Goal: Transaction & Acquisition: Download file/media

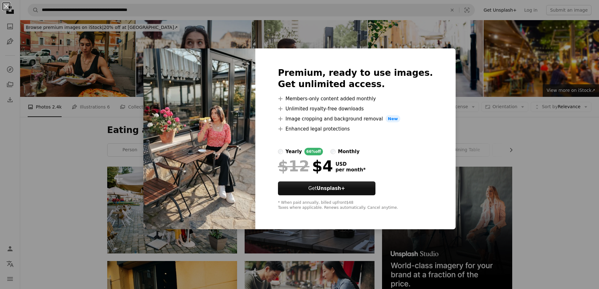
scroll to position [4311, 0]
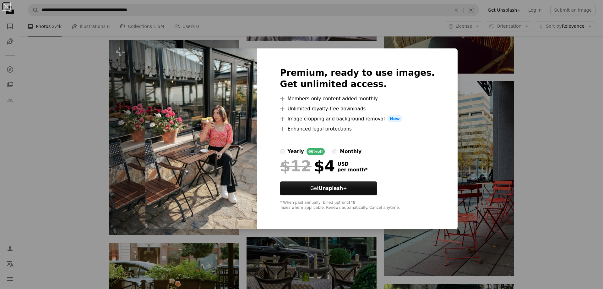
click at [512, 92] on div "An X shape Premium, ready to use images. Get unlimited access. A plus sign Memb…" at bounding box center [301, 144] width 603 height 289
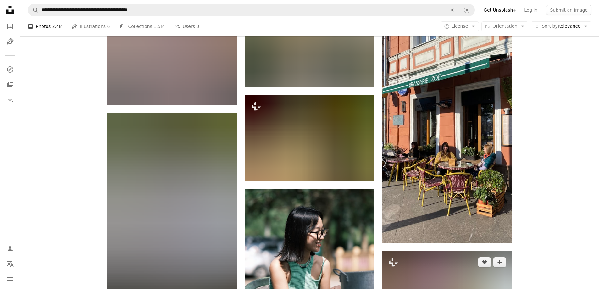
scroll to position [5882, 0]
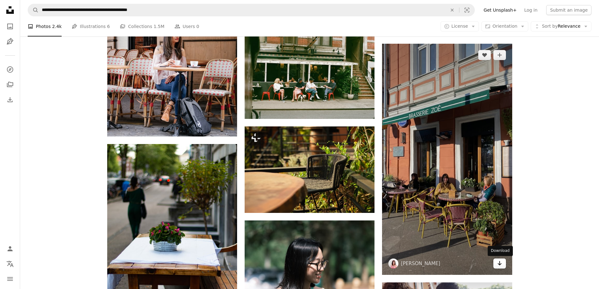
click at [501, 262] on icon "Arrow pointing down" at bounding box center [499, 263] width 5 height 8
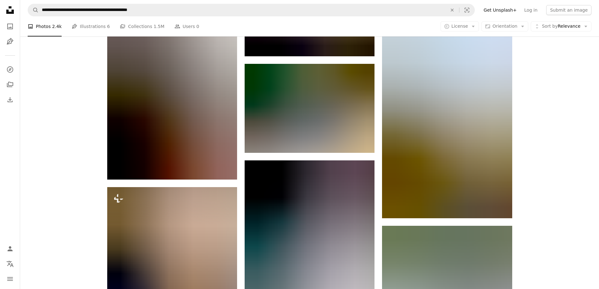
scroll to position [7674, 0]
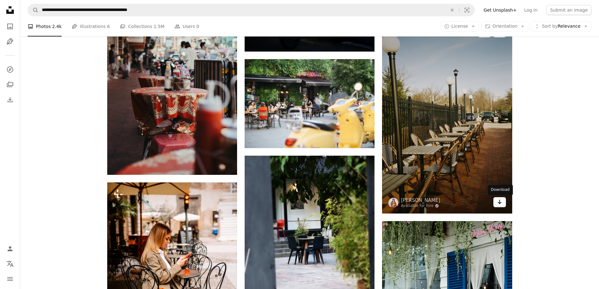
click at [503, 201] on link "Arrow pointing down" at bounding box center [499, 202] width 13 height 10
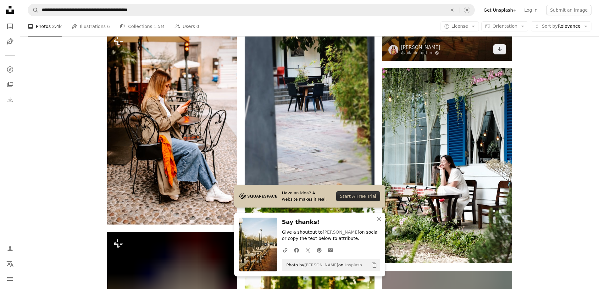
scroll to position [7862, 0]
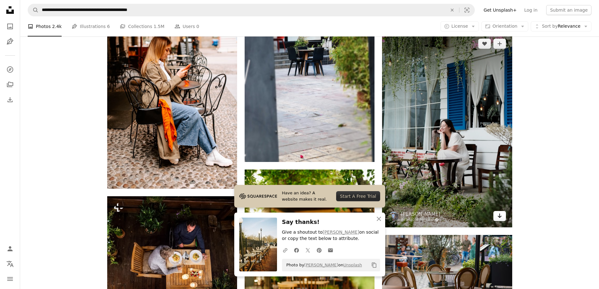
click at [495, 217] on link "Arrow pointing down" at bounding box center [499, 216] width 13 height 10
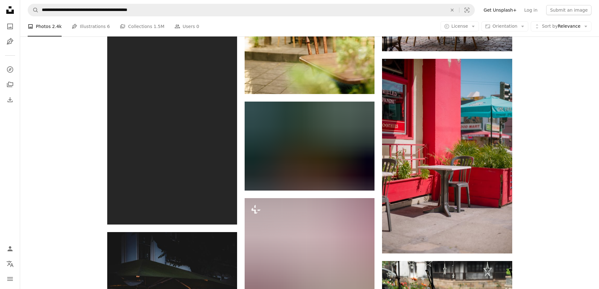
scroll to position [8145, 0]
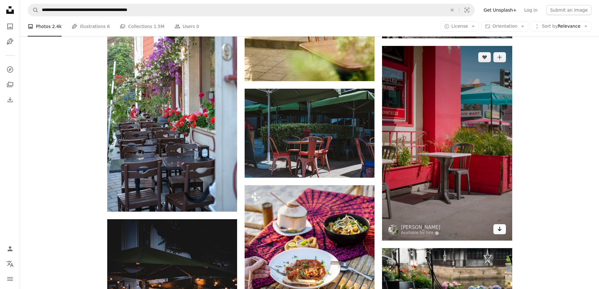
click at [499, 233] on icon "Arrow pointing down" at bounding box center [499, 229] width 5 height 8
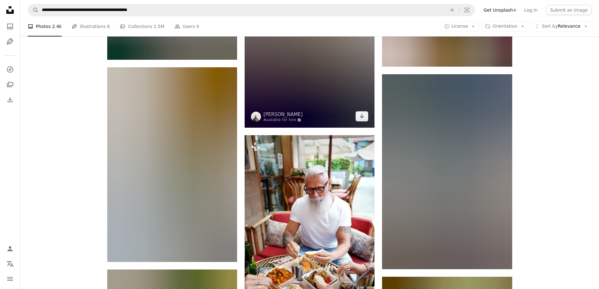
scroll to position [14023, 0]
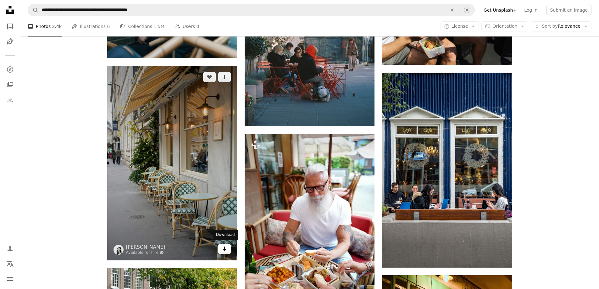
click at [224, 246] on icon "Arrow pointing down" at bounding box center [224, 249] width 5 height 8
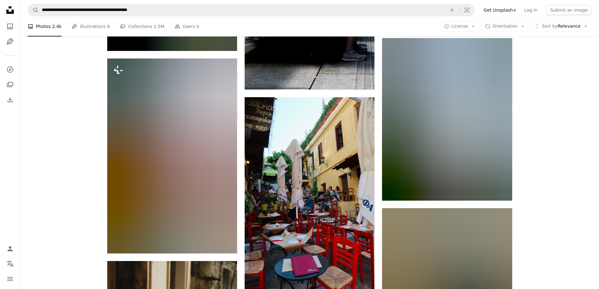
scroll to position [14557, 0]
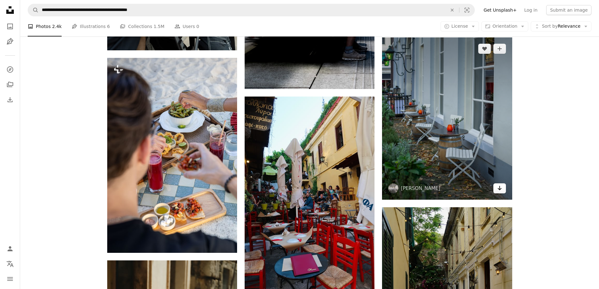
click at [499, 189] on icon "Download" at bounding box center [499, 188] width 4 height 4
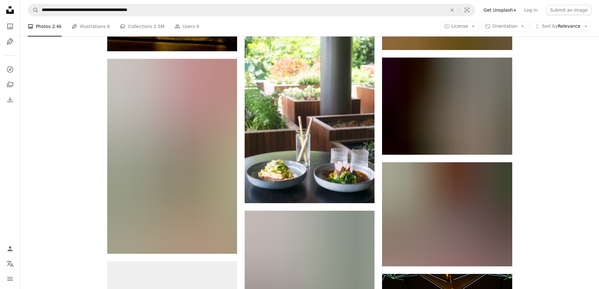
scroll to position [16191, 0]
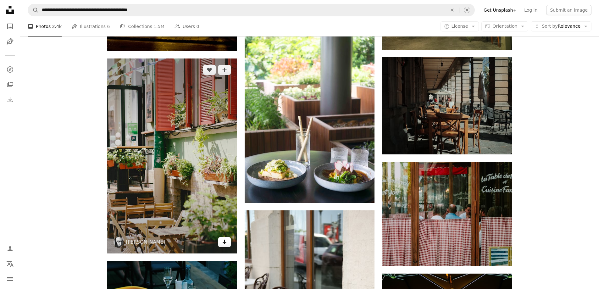
click at [226, 241] on icon "Download" at bounding box center [225, 241] width 4 height 4
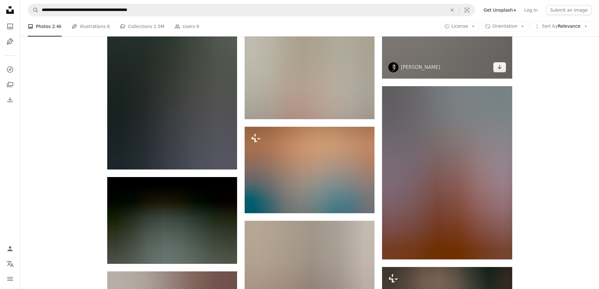
scroll to position [16788, 0]
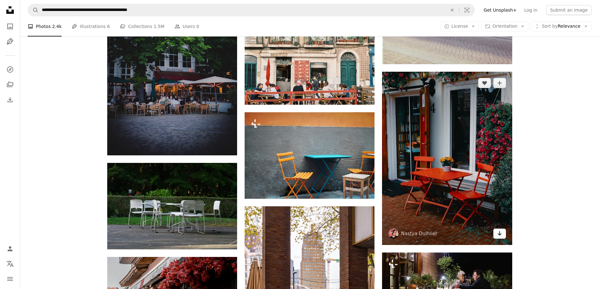
click at [495, 233] on link "Arrow pointing down" at bounding box center [499, 233] width 13 height 10
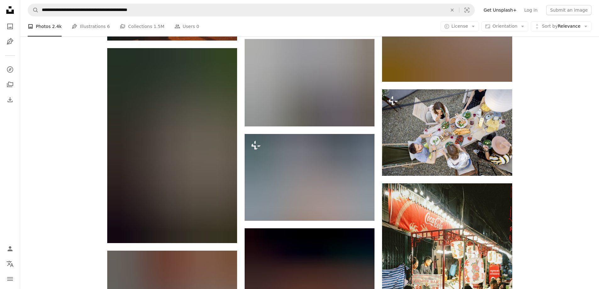
scroll to position [19523, 0]
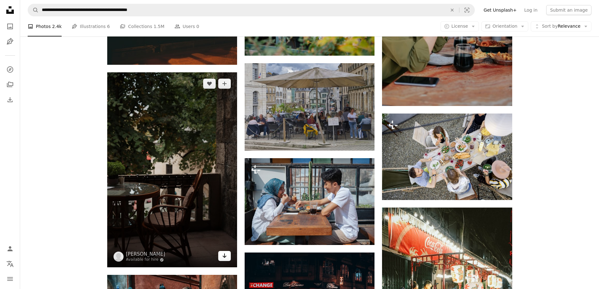
click at [223, 254] on icon "Arrow pointing down" at bounding box center [224, 256] width 5 height 8
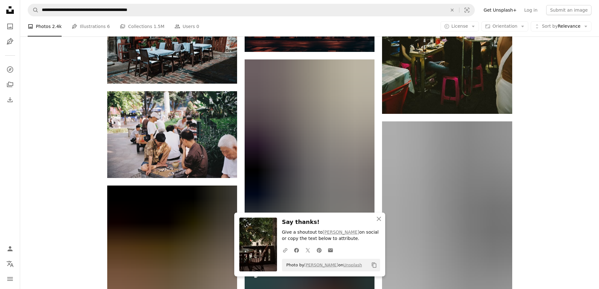
scroll to position [19869, 0]
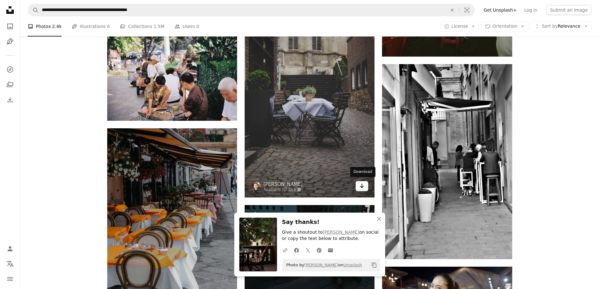
click at [365, 184] on link "Arrow pointing down" at bounding box center [361, 186] width 13 height 10
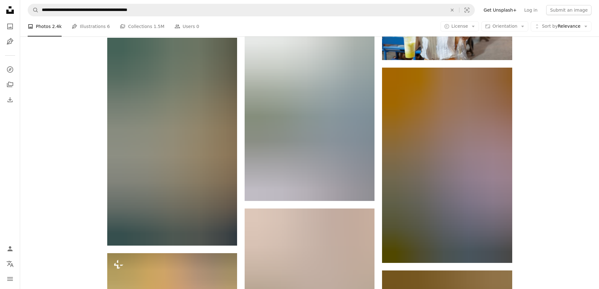
scroll to position [20183, 0]
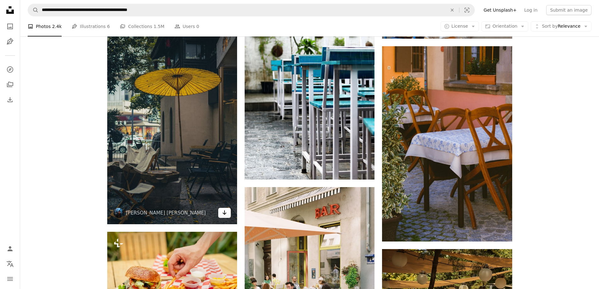
click at [226, 213] on icon "Arrow pointing down" at bounding box center [224, 213] width 5 height 8
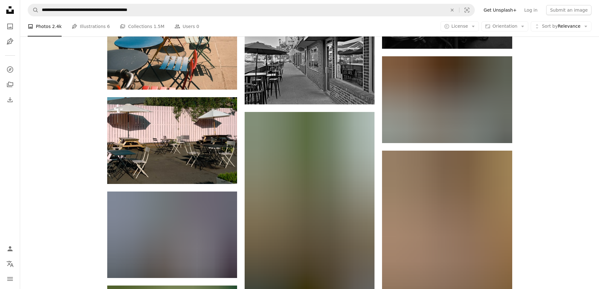
scroll to position [21346, 0]
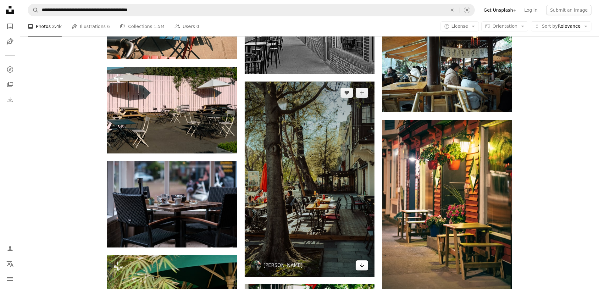
click at [359, 263] on link "Arrow pointing down" at bounding box center [361, 265] width 13 height 10
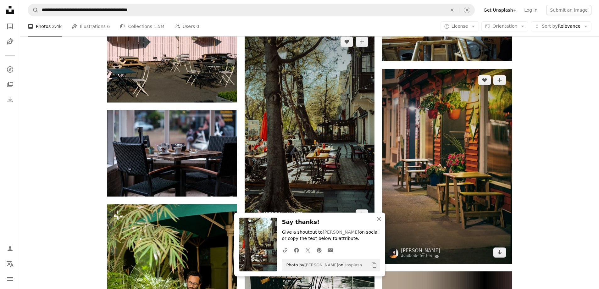
scroll to position [21409, 0]
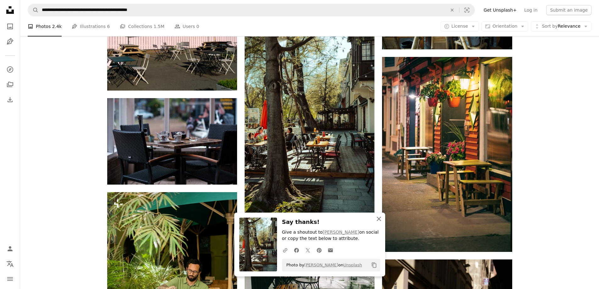
click at [377, 219] on icon "An X shape" at bounding box center [379, 219] width 8 height 8
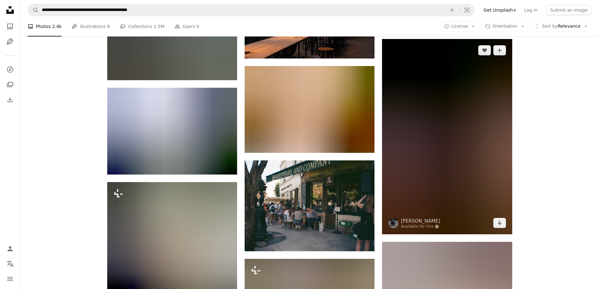
scroll to position [22037, 0]
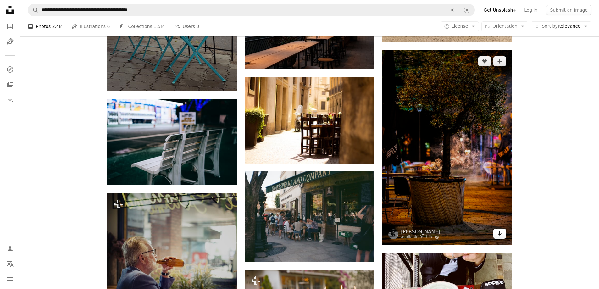
click at [502, 232] on link "Arrow pointing down" at bounding box center [499, 233] width 13 height 10
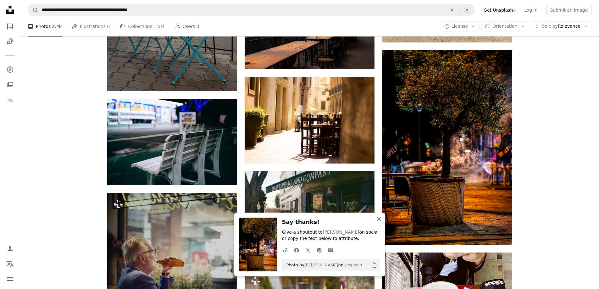
click at [379, 217] on icon "An X shape" at bounding box center [379, 219] width 8 height 8
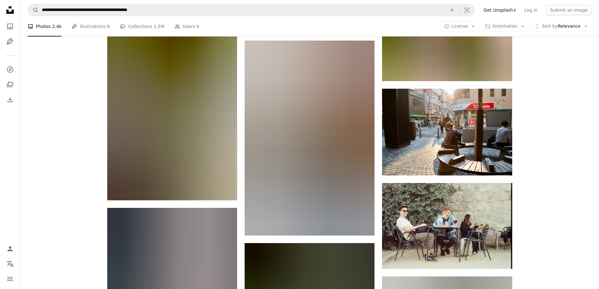
scroll to position [22666, 0]
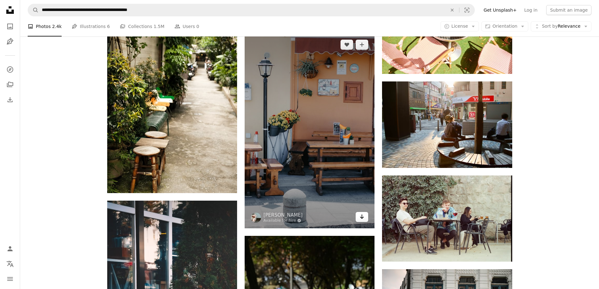
click at [364, 216] on icon "Arrow pointing down" at bounding box center [361, 217] width 5 height 8
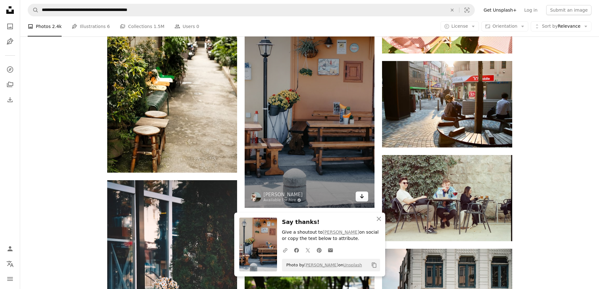
scroll to position [22697, 0]
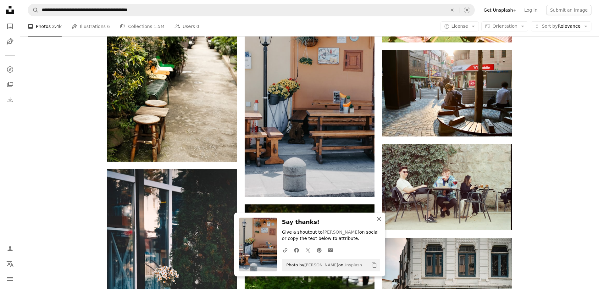
click at [379, 218] on icon "button" at bounding box center [379, 219] width 4 height 4
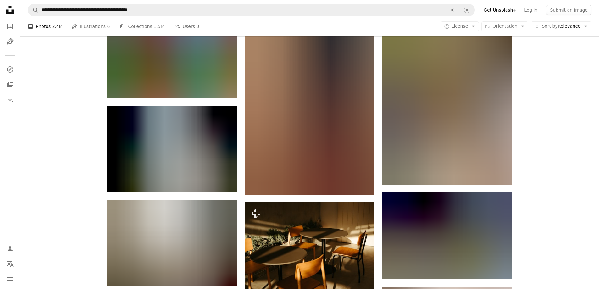
scroll to position [23169, 0]
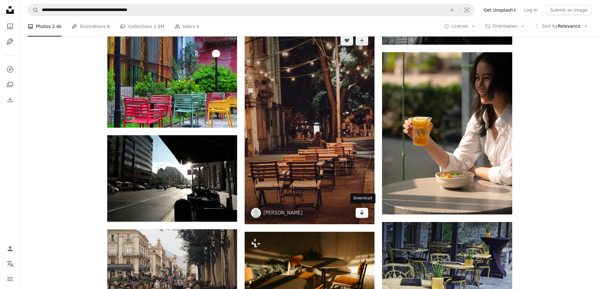
click at [363, 210] on icon "Arrow pointing down" at bounding box center [361, 213] width 5 height 8
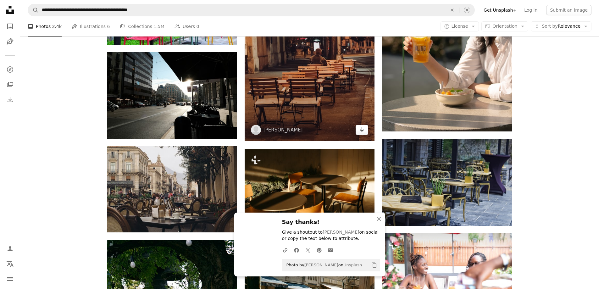
scroll to position [23263, 0]
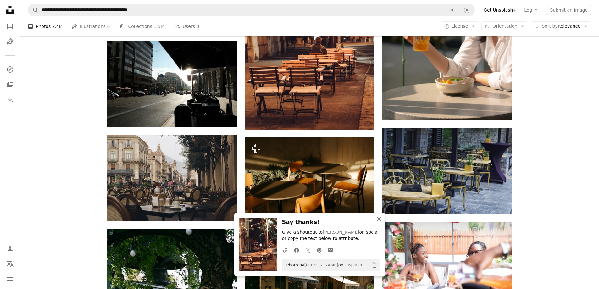
click at [377, 218] on icon "An X shape" at bounding box center [379, 219] width 8 height 8
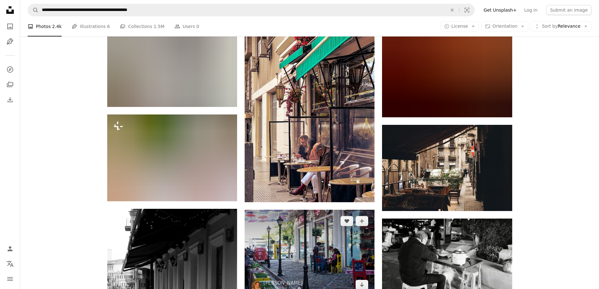
scroll to position [24237, 0]
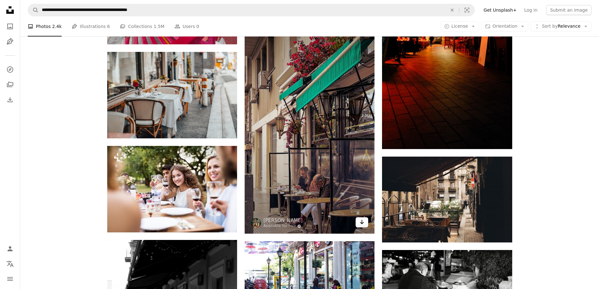
click at [366, 220] on link "Arrow pointing down" at bounding box center [361, 222] width 13 height 10
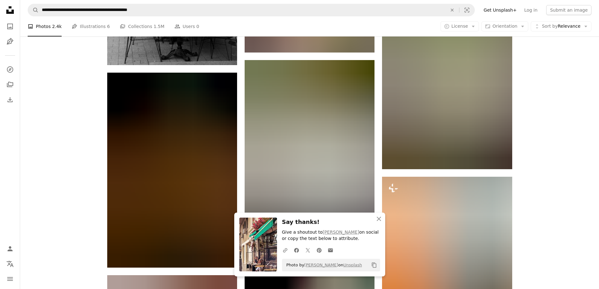
scroll to position [24615, 0]
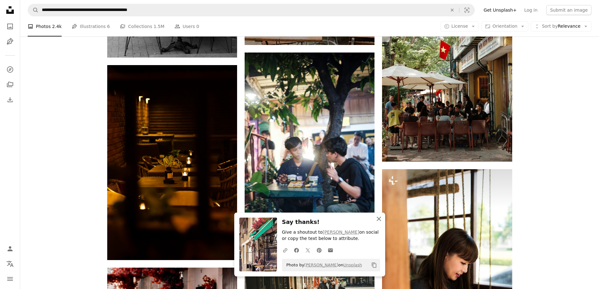
click at [377, 222] on icon "An X shape" at bounding box center [379, 219] width 8 height 8
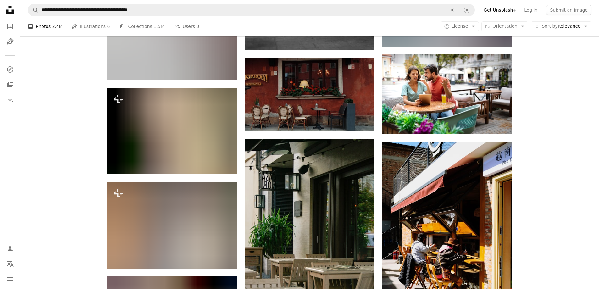
scroll to position [26092, 0]
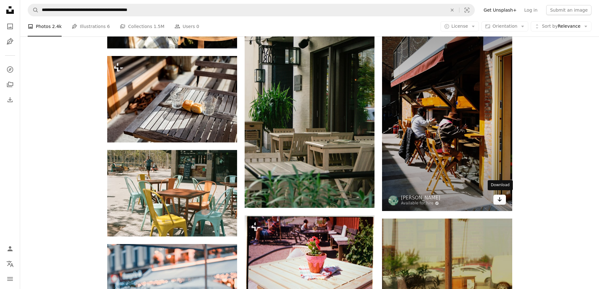
click at [497, 197] on link "Arrow pointing down" at bounding box center [499, 200] width 13 height 10
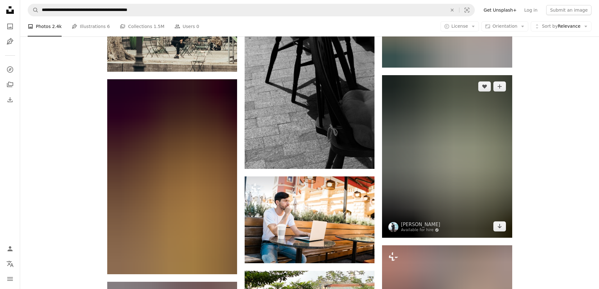
scroll to position [27726, 0]
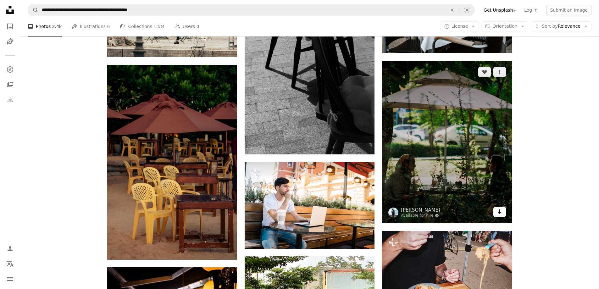
click at [501, 211] on icon "Arrow pointing down" at bounding box center [499, 212] width 5 height 8
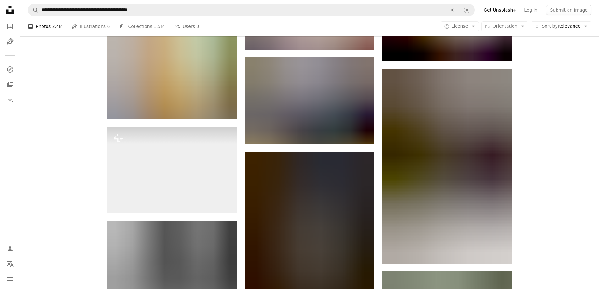
scroll to position [28198, 0]
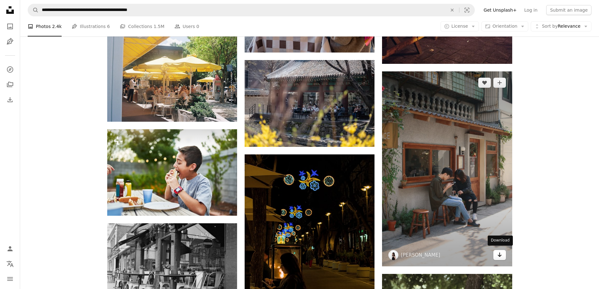
click at [498, 257] on link "Arrow pointing down" at bounding box center [499, 255] width 13 height 10
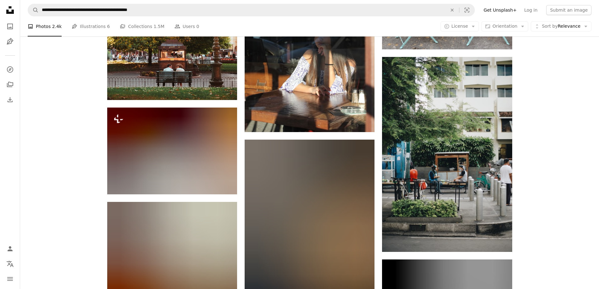
scroll to position [28606, 0]
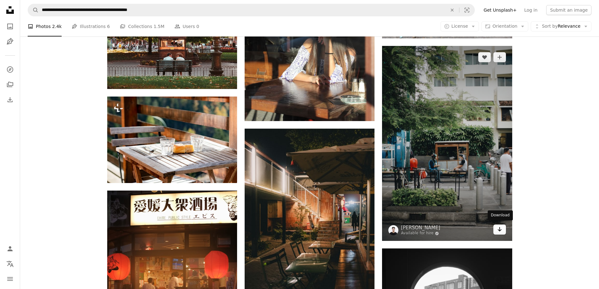
click at [503, 228] on link "Arrow pointing down" at bounding box center [499, 229] width 13 height 10
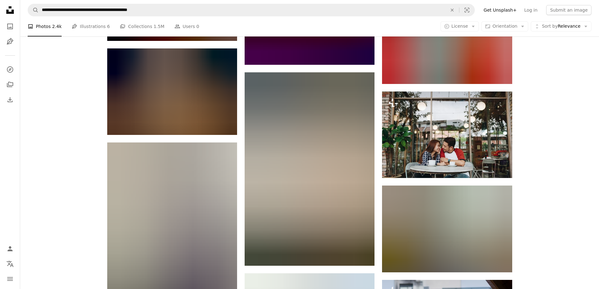
scroll to position [29675, 0]
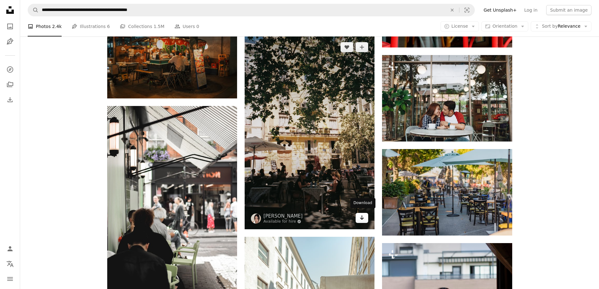
click at [362, 218] on icon "Arrow pointing down" at bounding box center [361, 218] width 5 height 8
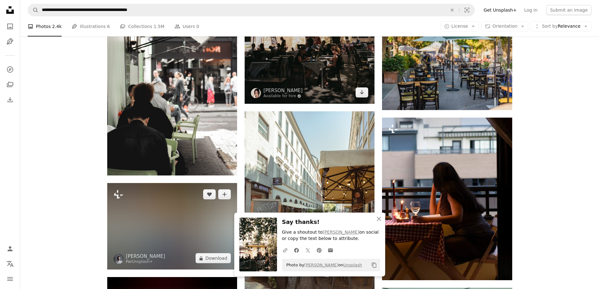
scroll to position [29801, 0]
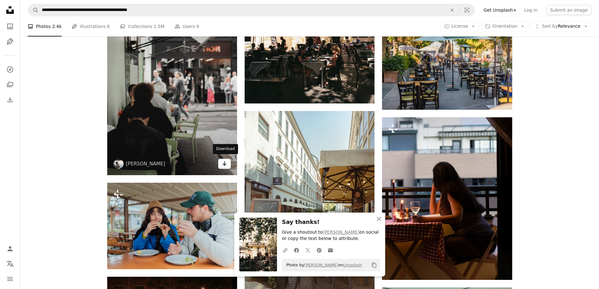
click at [220, 163] on link "Arrow pointing down" at bounding box center [224, 164] width 13 height 10
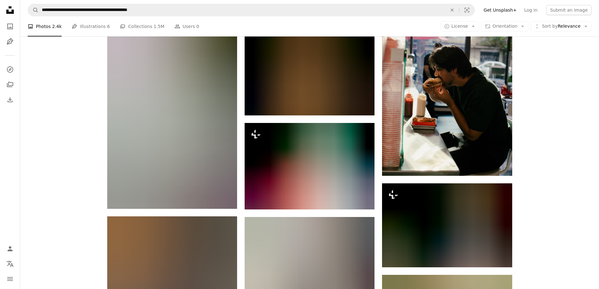
scroll to position [30555, 0]
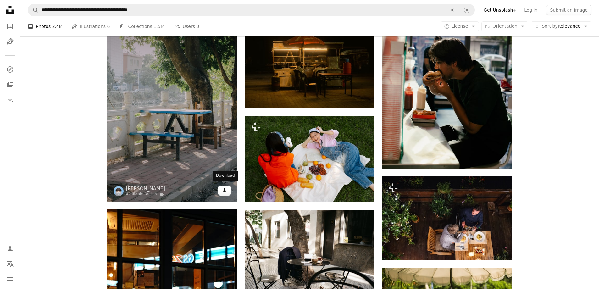
click at [225, 186] on icon "Arrow pointing down" at bounding box center [224, 190] width 5 height 8
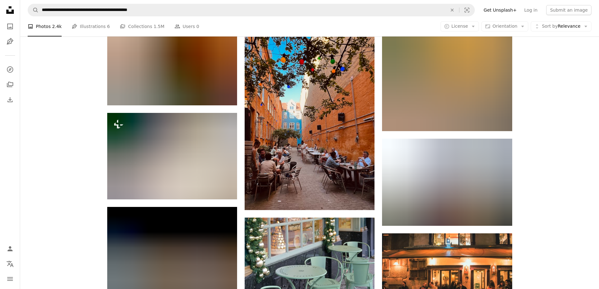
scroll to position [30901, 0]
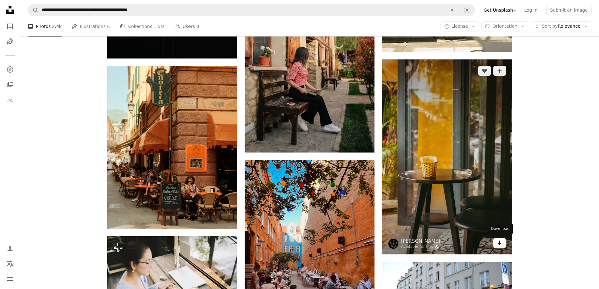
click at [497, 241] on icon "Arrow pointing down" at bounding box center [499, 243] width 5 height 8
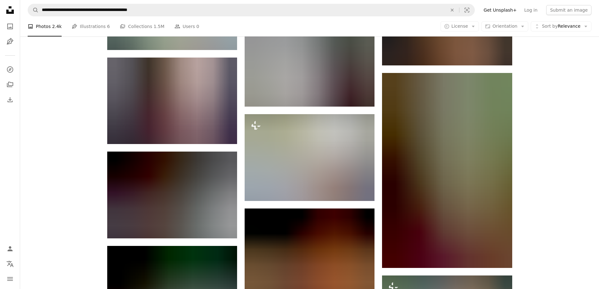
scroll to position [31749, 0]
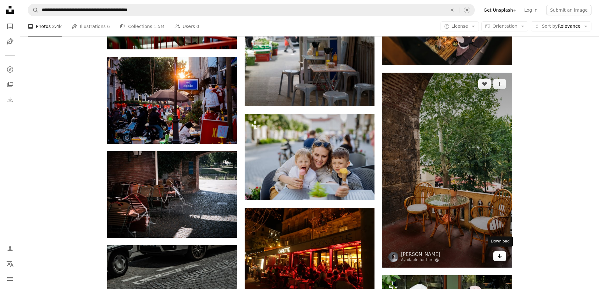
click at [500, 252] on icon "Arrow pointing down" at bounding box center [499, 256] width 5 height 8
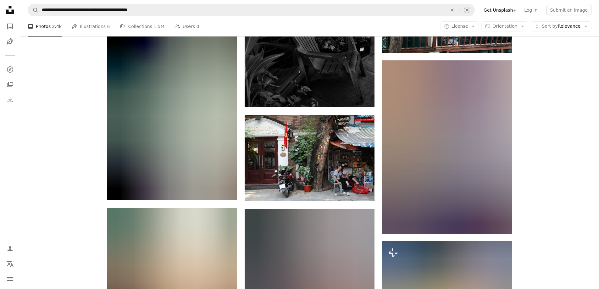
scroll to position [33886, 0]
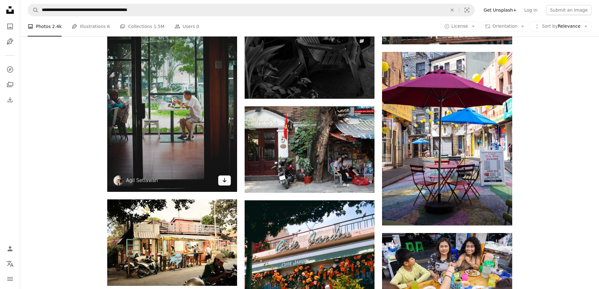
click at [223, 176] on icon "Arrow pointing down" at bounding box center [224, 180] width 5 height 8
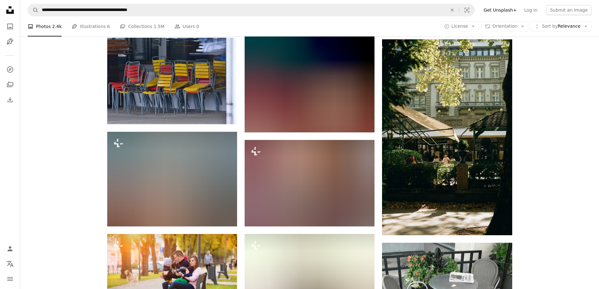
scroll to position [35206, 0]
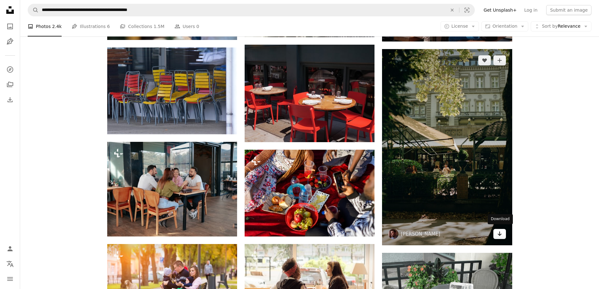
click at [502, 233] on icon "Arrow pointing down" at bounding box center [499, 234] width 5 height 8
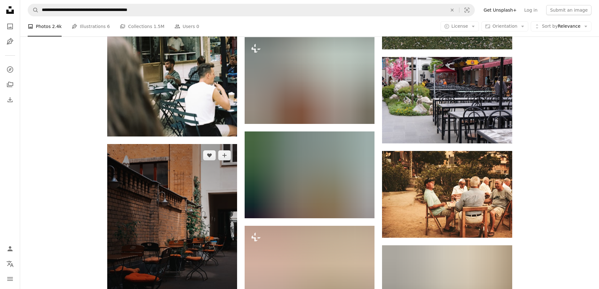
scroll to position [35898, 0]
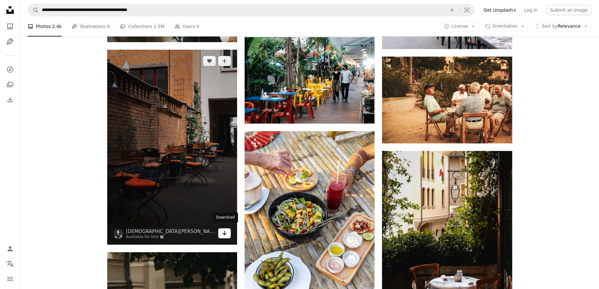
click at [226, 232] on icon "Arrow pointing down" at bounding box center [224, 233] width 5 height 8
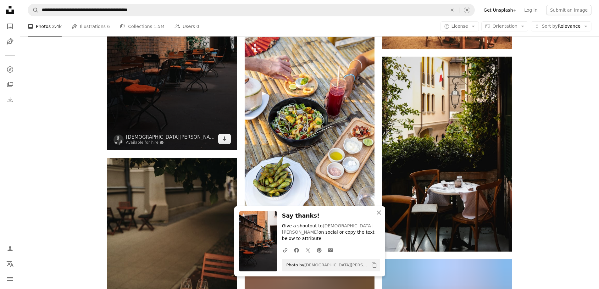
scroll to position [36023, 0]
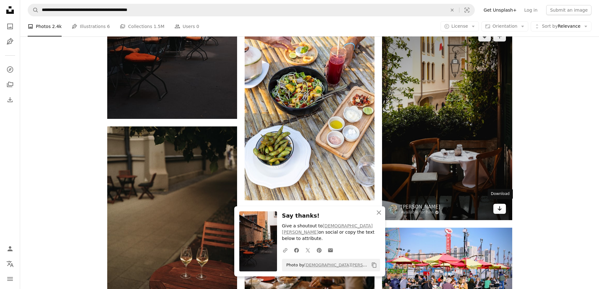
click at [502, 208] on link "Arrow pointing down" at bounding box center [499, 209] width 13 height 10
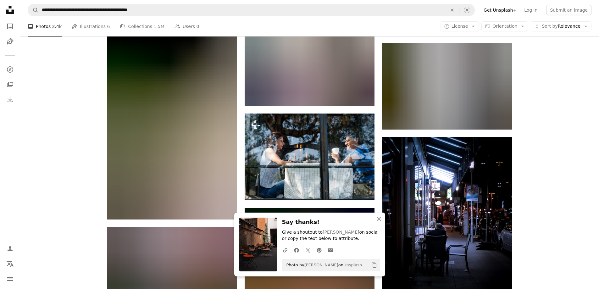
scroll to position [36306, 0]
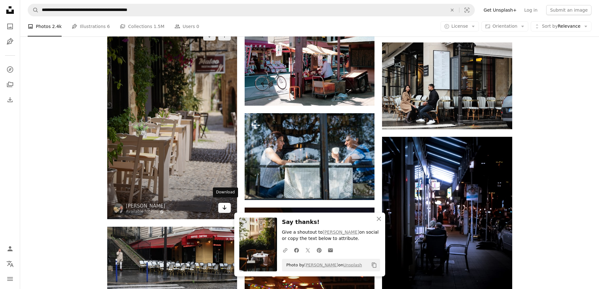
click at [219, 204] on link "Arrow pointing down" at bounding box center [224, 208] width 13 height 10
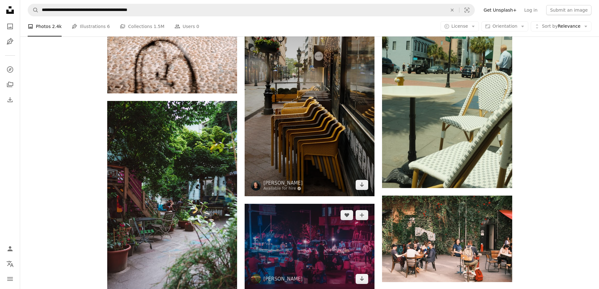
scroll to position [36778, 0]
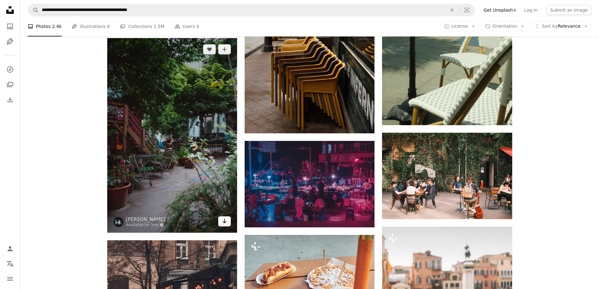
click at [228, 219] on link "Arrow pointing down" at bounding box center [224, 221] width 13 height 10
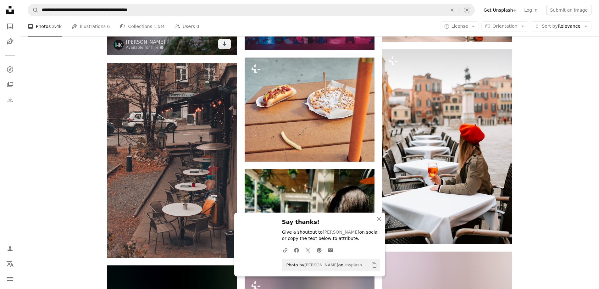
scroll to position [36966, 0]
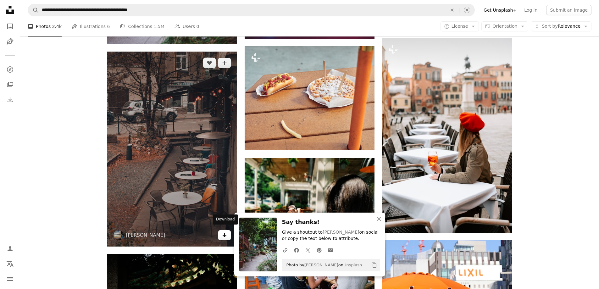
click at [222, 235] on icon "Arrow pointing down" at bounding box center [224, 235] width 5 height 8
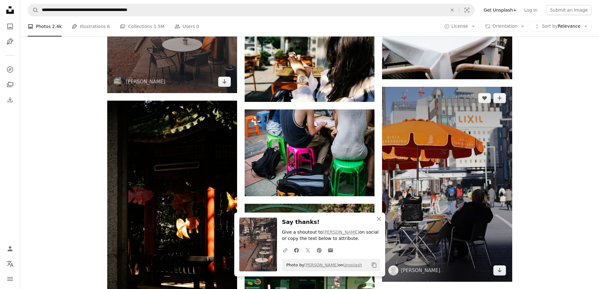
scroll to position [37123, 0]
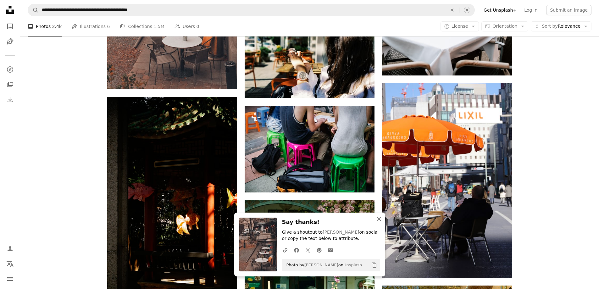
click at [381, 217] on icon "An X shape" at bounding box center [379, 219] width 8 height 8
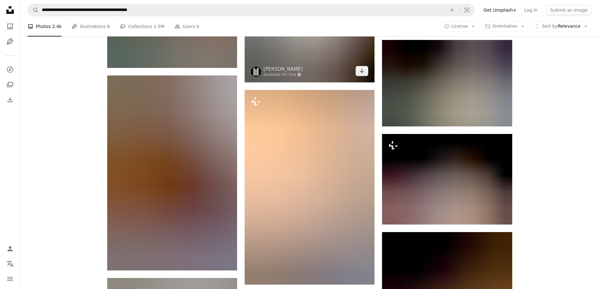
scroll to position [37815, 0]
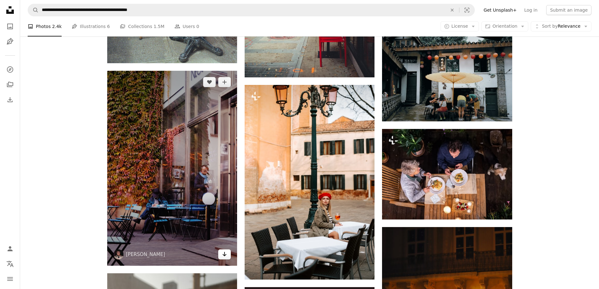
click at [228, 251] on link "Arrow pointing down" at bounding box center [224, 254] width 13 height 10
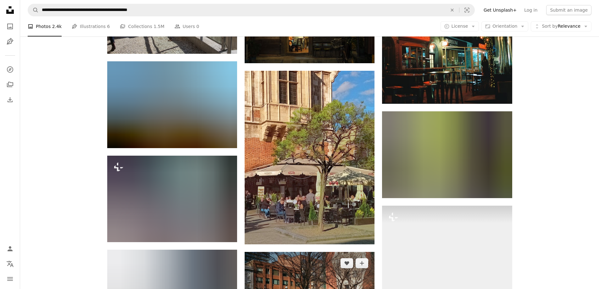
scroll to position [39575, 0]
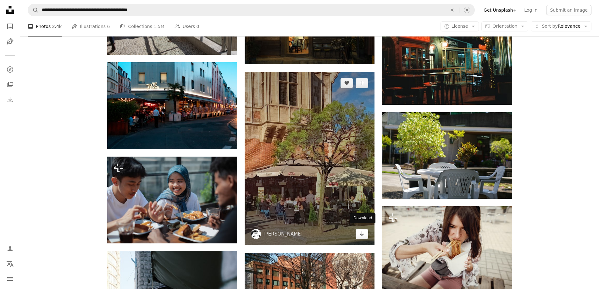
click at [362, 232] on icon "Download" at bounding box center [362, 233] width 4 height 4
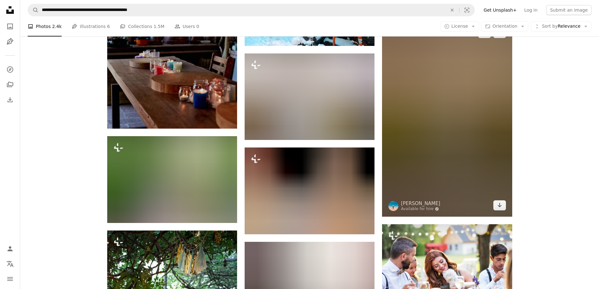
scroll to position [41555, 0]
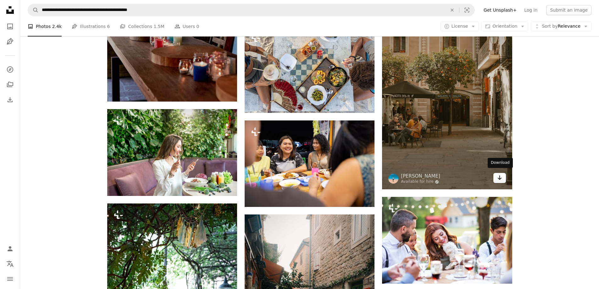
click at [503, 176] on link "Arrow pointing down" at bounding box center [499, 178] width 13 height 10
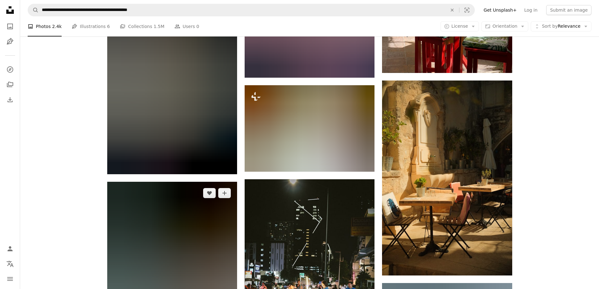
scroll to position [42309, 0]
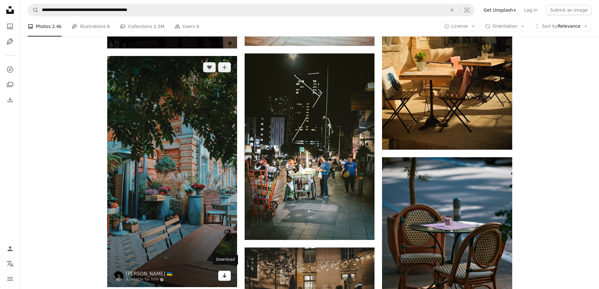
click at [224, 272] on icon "Arrow pointing down" at bounding box center [224, 276] width 5 height 8
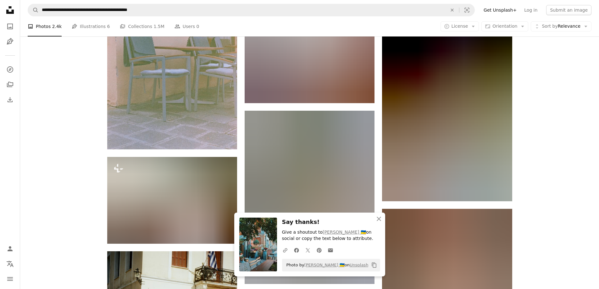
scroll to position [42749, 0]
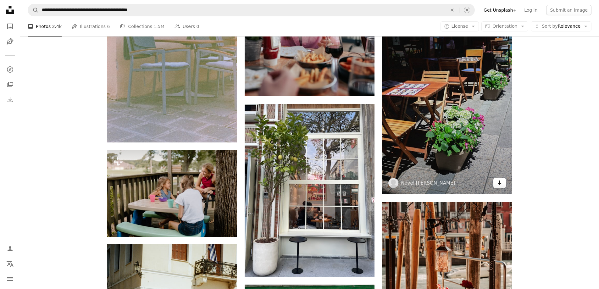
click at [500, 180] on icon "Arrow pointing down" at bounding box center [499, 183] width 5 height 8
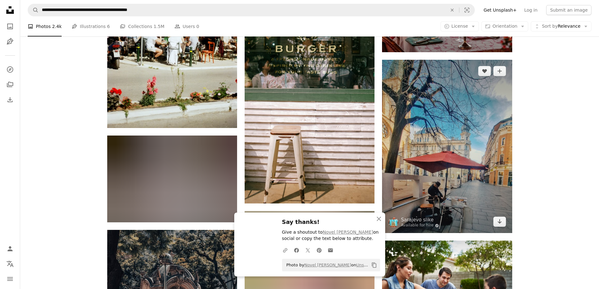
scroll to position [43127, 0]
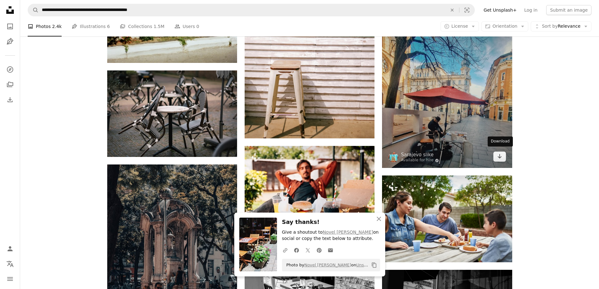
click at [501, 155] on icon "Arrow pointing down" at bounding box center [499, 156] width 5 height 8
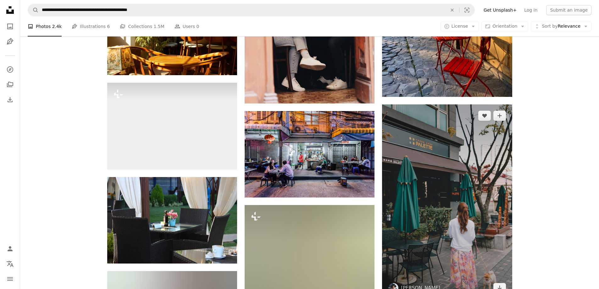
scroll to position [44132, 0]
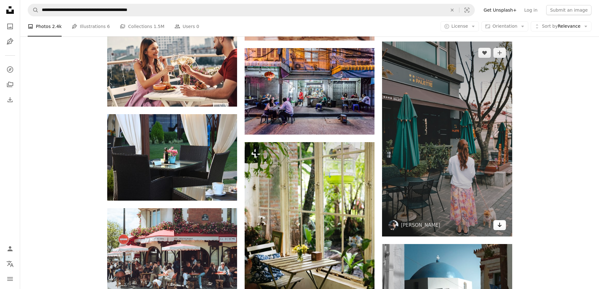
click at [498, 222] on icon "Arrow pointing down" at bounding box center [499, 225] width 5 height 8
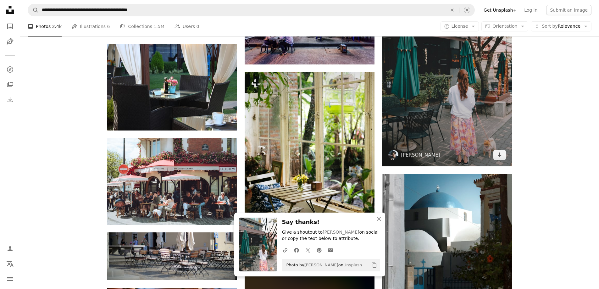
scroll to position [44290, 0]
